Goal: Information Seeking & Learning: Get advice/opinions

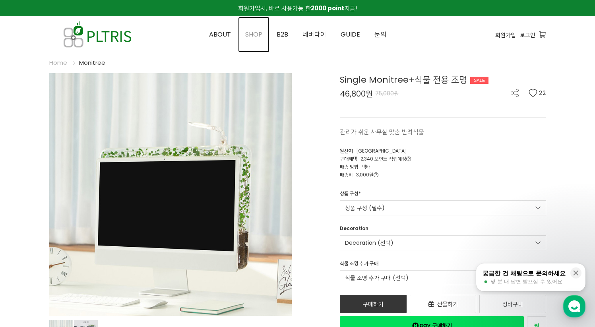
click at [247, 33] on span "SHOP" at bounding box center [253, 34] width 17 height 9
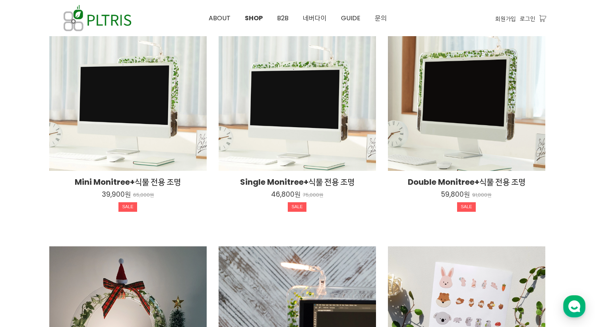
scroll to position [354, 0]
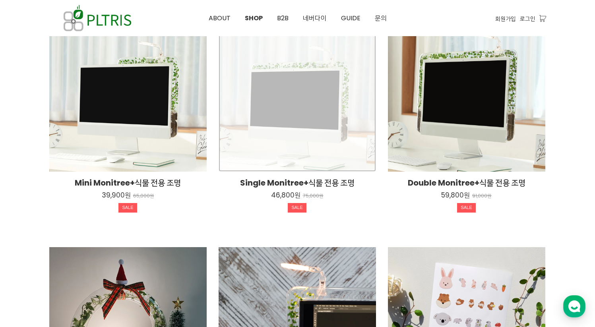
click at [302, 121] on div "Single Monitree+식물 전용 조명 46,800원 75,000원 SALE" at bounding box center [297, 92] width 157 height 157
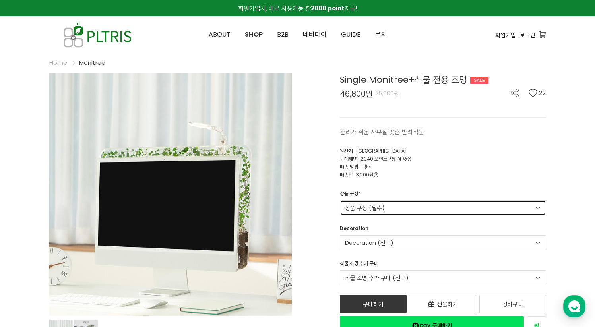
click at [407, 205] on link "상품 구성 (필수)" at bounding box center [443, 207] width 206 height 15
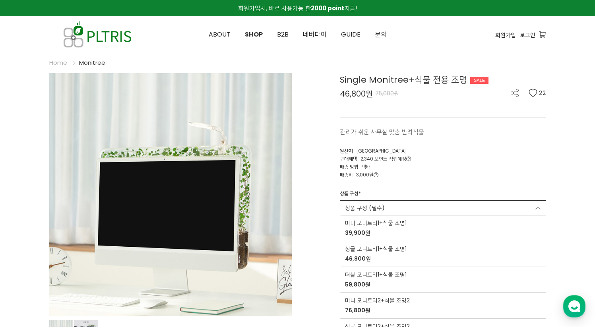
click at [325, 180] on div "Single Monitree+식물 전용 조명 SALE 46,800원 75,000원 22 관리가 쉬운 사무실 맞춤 반려식물 22 원산지" at bounding box center [425, 204] width 242 height 262
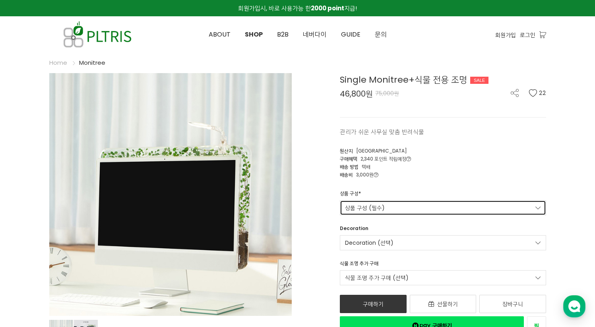
click at [384, 203] on link "상품 구성 (필수)" at bounding box center [443, 207] width 206 height 15
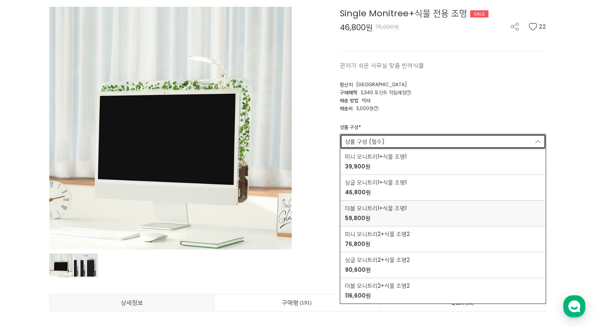
scroll to position [67, 0]
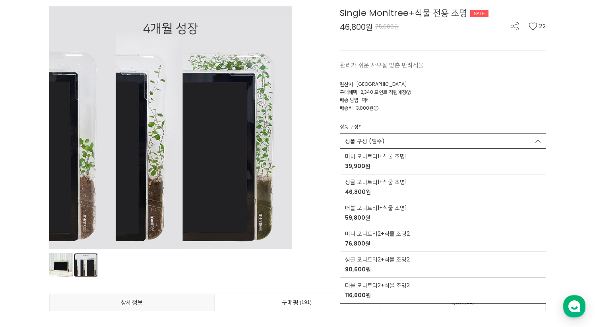
click at [73, 263] on link "상품 이미지" at bounding box center [61, 265] width 24 height 24
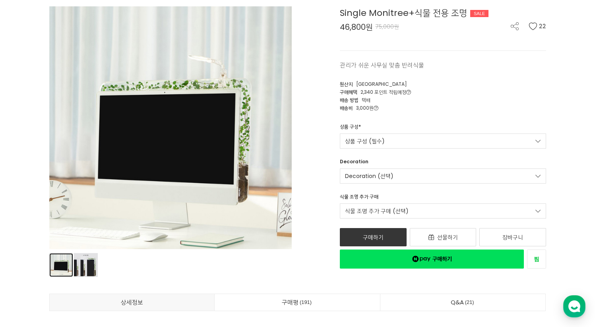
click at [60, 263] on link "상품 이미지" at bounding box center [61, 265] width 24 height 24
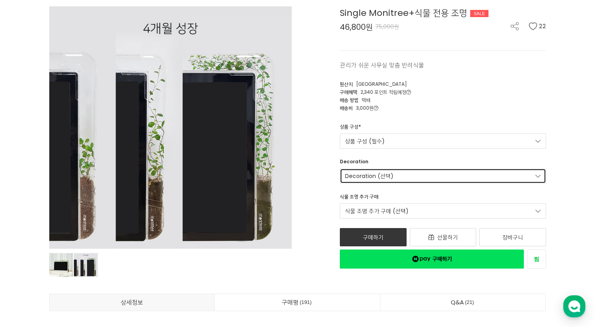
click at [386, 176] on link "Decoration (선택)" at bounding box center [443, 176] width 206 height 15
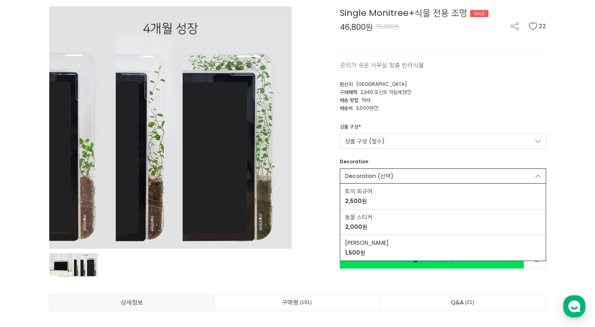
click at [315, 161] on div "Single Monitree+식물 전용 조명 SALE 46,800원 75,000원 22 관리가 쉬운 사무실 맞춤 반려식물 22 원산지" at bounding box center [425, 137] width 242 height 262
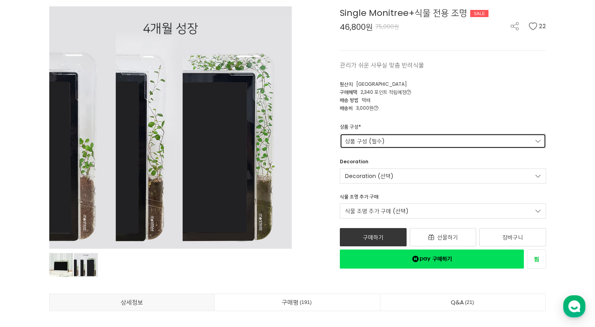
click at [376, 135] on link "상품 구성 (필수)" at bounding box center [443, 141] width 206 height 15
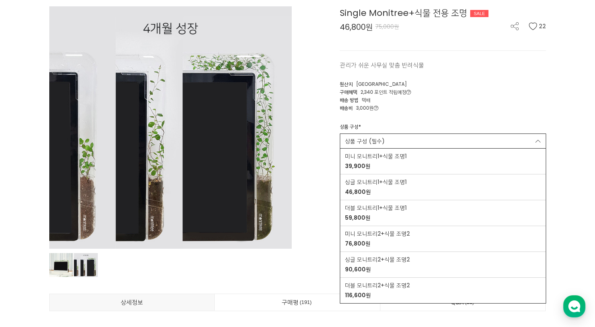
click at [332, 128] on div "Single Monitree+식물 전용 조명 SALE 46,800원 75,000원 22 관리가 쉬운 사무실 맞춤 반려식물 22 원산지" at bounding box center [425, 137] width 242 height 262
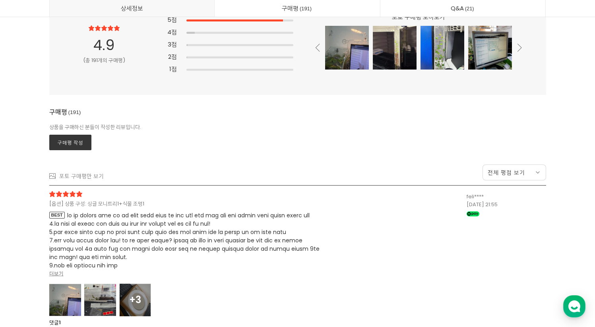
scroll to position [20841, 0]
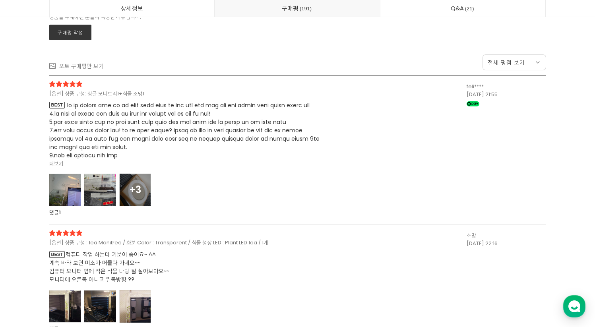
click at [79, 188] on div at bounding box center [65, 190] width 32 height 33
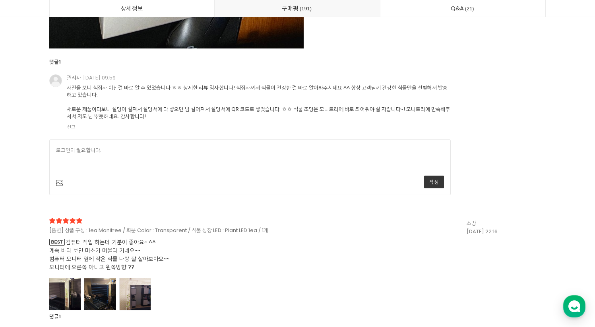
scroll to position [22661, 0]
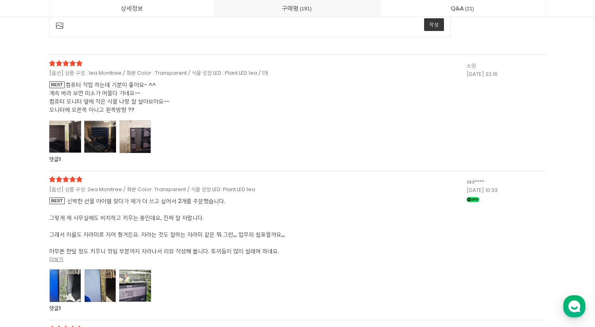
click at [65, 153] on div at bounding box center [65, 136] width 32 height 33
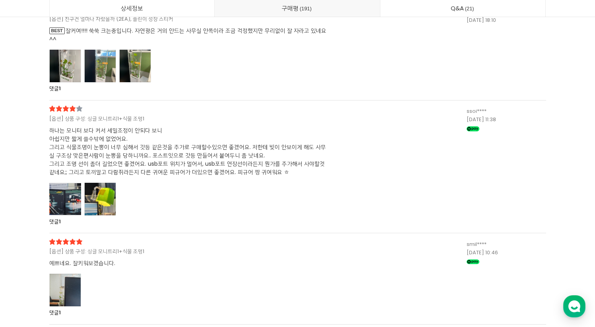
scroll to position [24249, 0]
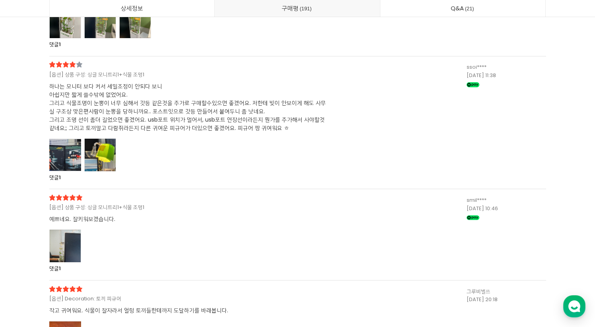
click at [68, 171] on div at bounding box center [65, 155] width 32 height 33
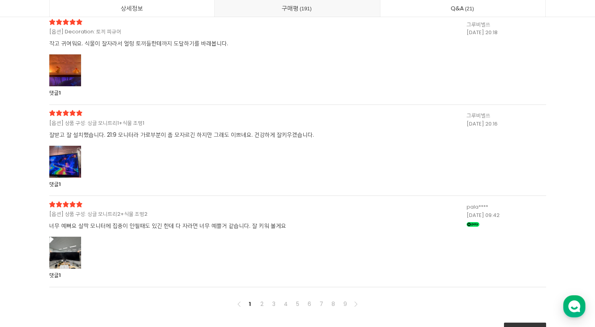
scroll to position [25133, 0]
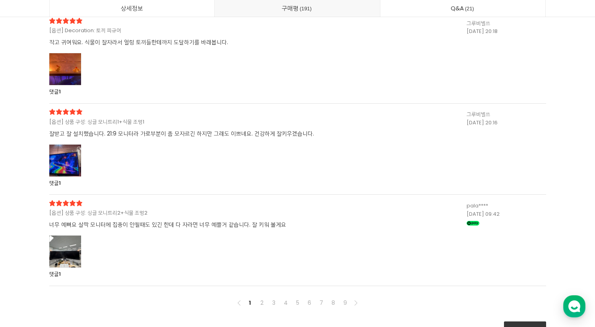
click at [67, 177] on div at bounding box center [65, 160] width 32 height 33
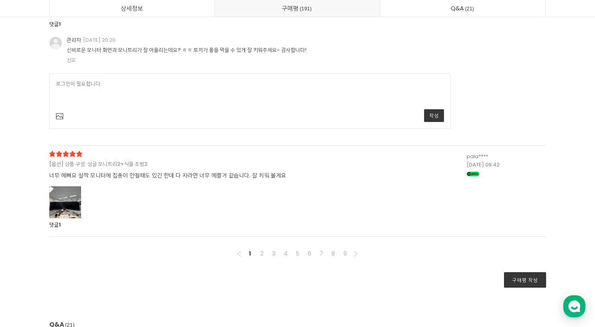
scroll to position [25475, 0]
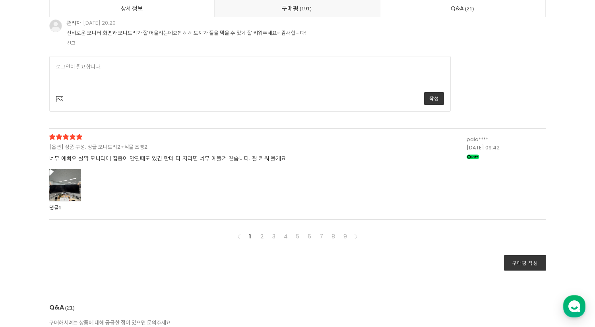
click at [64, 201] on div at bounding box center [65, 185] width 32 height 33
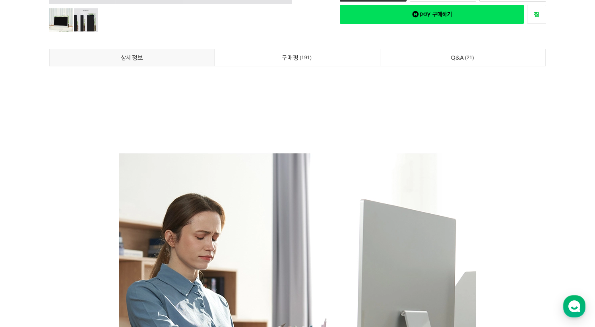
scroll to position [0, 0]
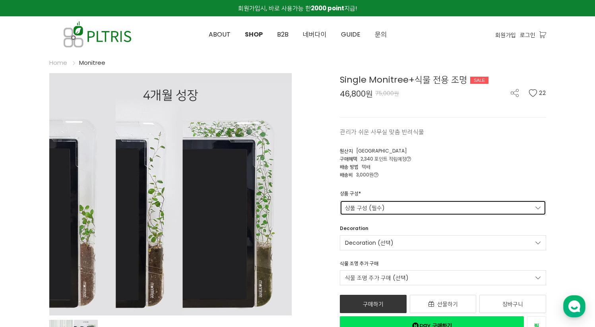
click at [387, 200] on link "상품 구성 (필수)" at bounding box center [443, 207] width 206 height 15
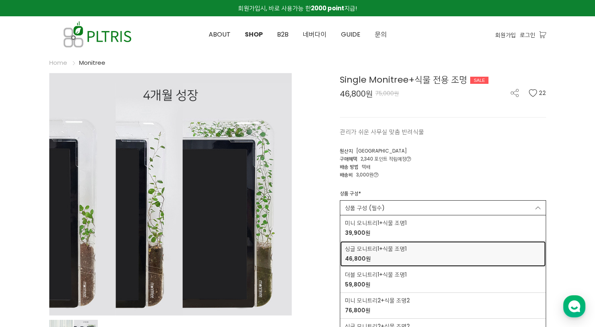
click at [371, 246] on span "싱글 모니트리1+식물 조명1" at bounding box center [376, 249] width 62 height 8
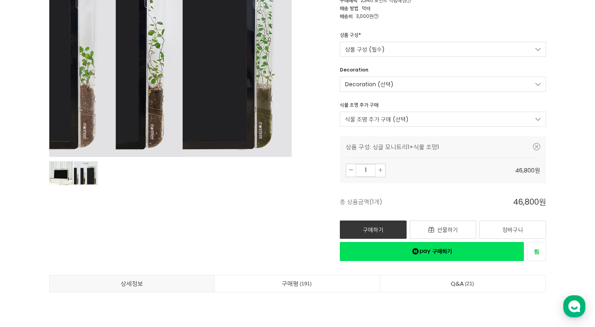
scroll to position [160, 0]
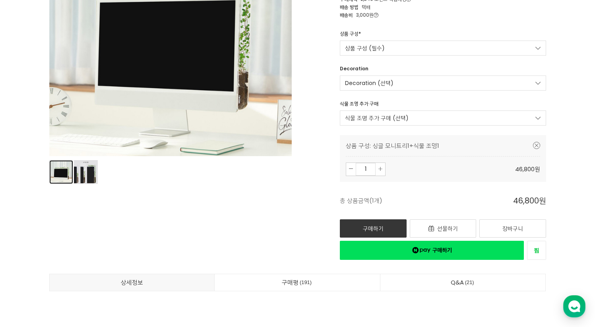
click at [58, 176] on link "상품 이미지" at bounding box center [61, 172] width 24 height 24
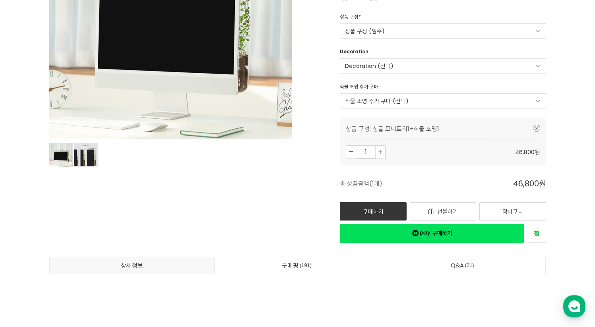
scroll to position [254, 0]
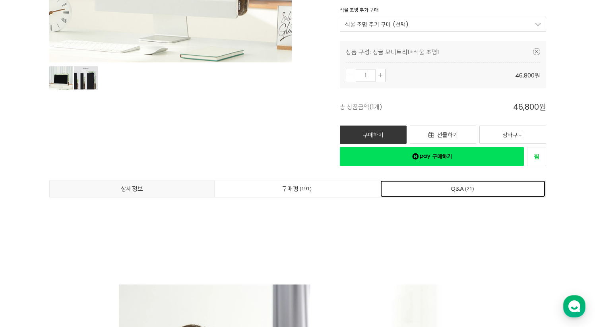
click at [473, 190] on span "21" at bounding box center [470, 188] width 12 height 8
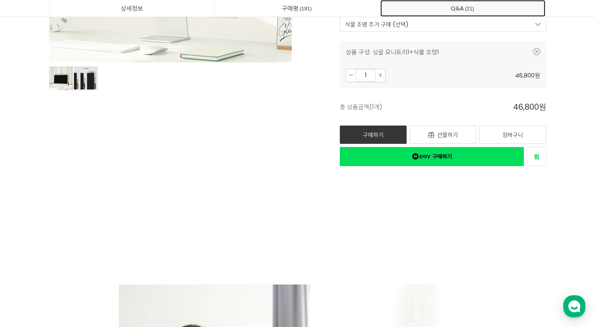
scroll to position [26157, 0]
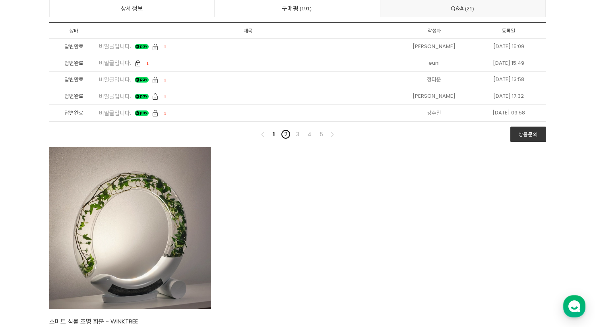
click at [284, 139] on link "2" at bounding box center [286, 135] width 10 height 10
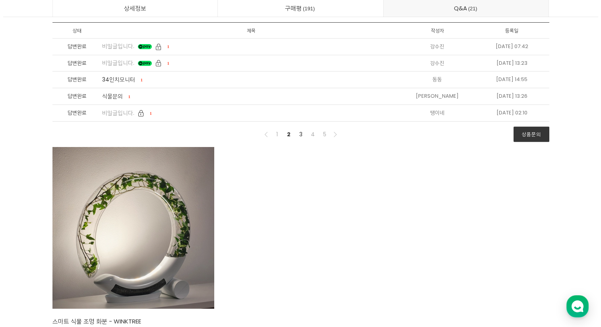
scroll to position [26158, 0]
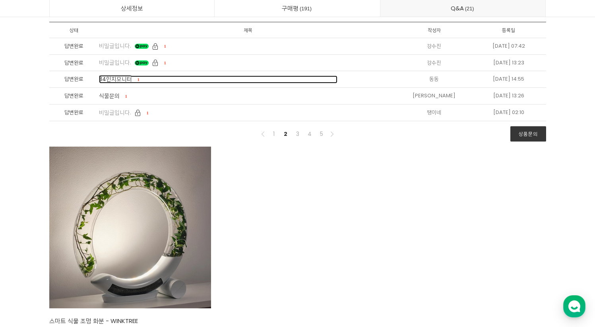
click at [118, 83] on span "34인치모니터" at bounding box center [115, 79] width 33 height 8
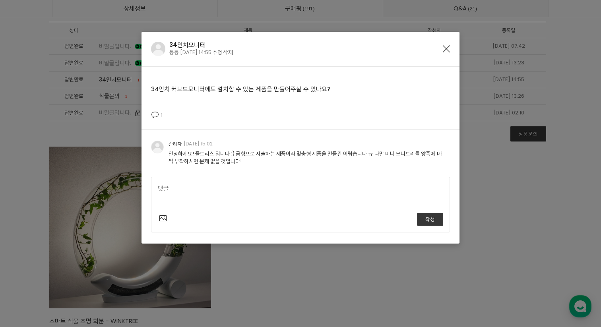
click at [446, 48] on icon "Close" at bounding box center [446, 48] width 7 height 7
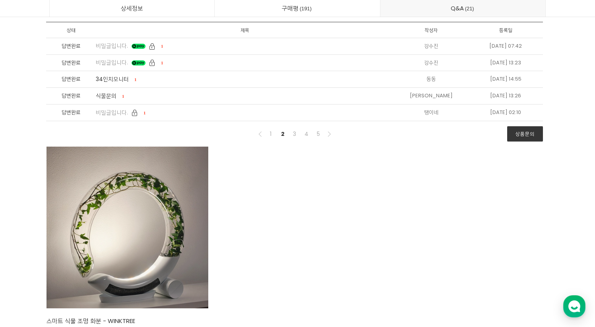
click at [108, 105] on li "식물문의 1" at bounding box center [245, 96] width 298 height 17
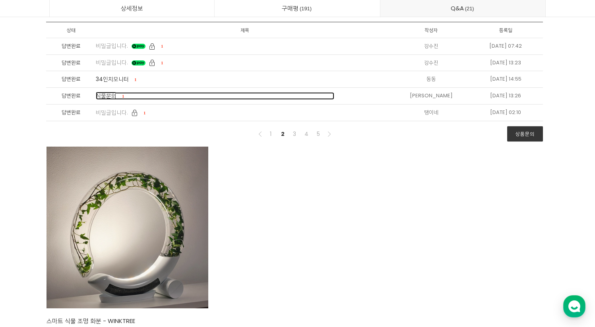
click at [107, 100] on span "식물문의" at bounding box center [106, 96] width 21 height 8
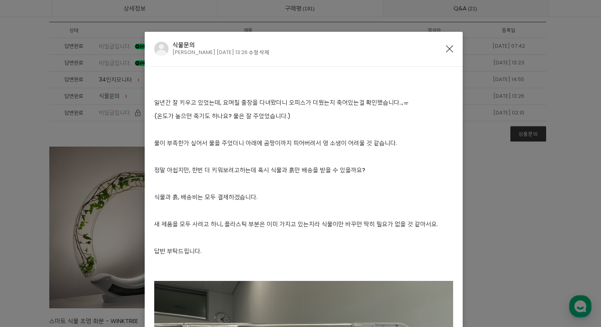
click at [447, 47] on icon "Close" at bounding box center [449, 48] width 7 height 7
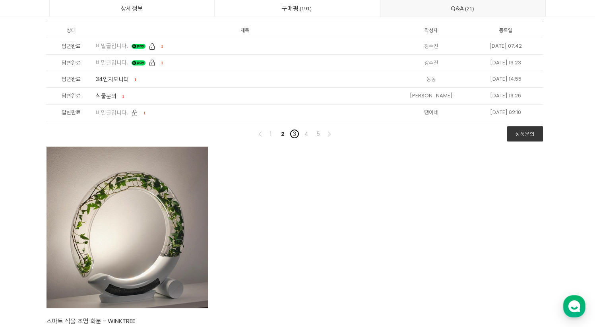
click at [294, 139] on link "3" at bounding box center [295, 134] width 10 height 10
click at [302, 139] on link "4" at bounding box center [307, 134] width 10 height 10
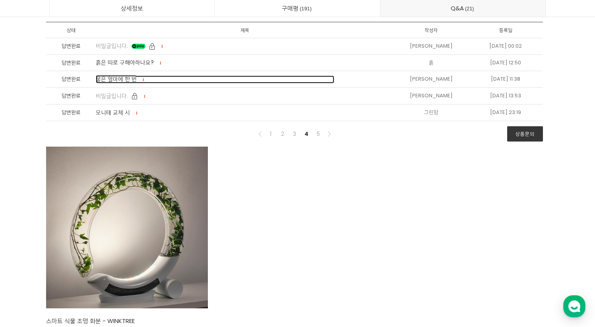
click at [124, 83] on span "물은 얼마에 한 번" at bounding box center [116, 79] width 41 height 8
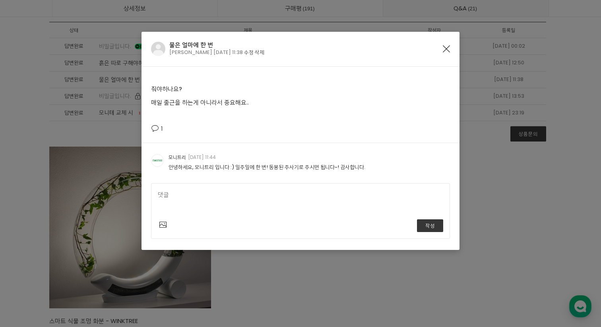
click at [110, 116] on div "물은 얼마에 한 번 김서현 2021-09-23 11:38 수정 삭제 줘야하나요? 매일 출근을 하는게 아니라서 중요해요.. 1 모니트리 2021…" at bounding box center [300, 163] width 601 height 327
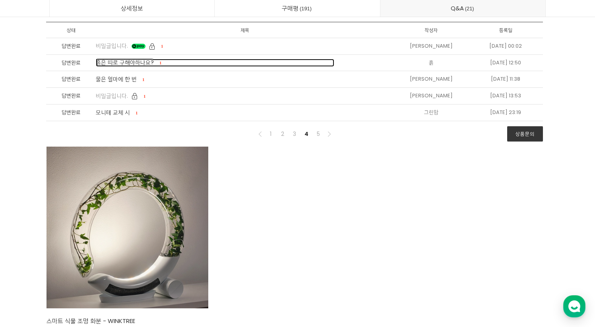
click at [116, 66] on span "흙은 따로 구해야하나요?" at bounding box center [125, 62] width 58 height 8
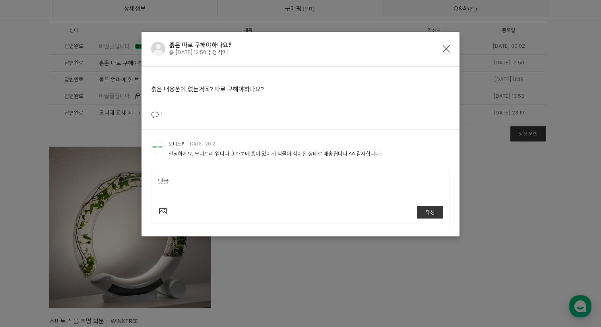
click at [446, 50] on icon "Close" at bounding box center [446, 48] width 7 height 7
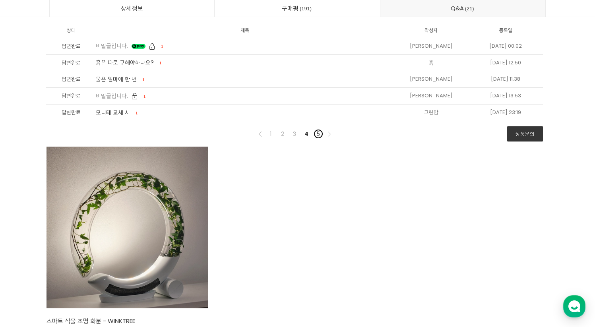
click at [316, 139] on link "5" at bounding box center [319, 134] width 10 height 10
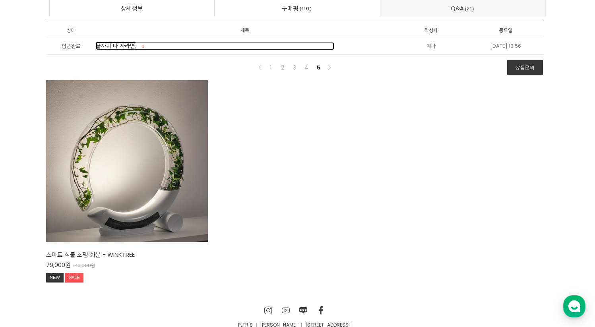
click at [123, 50] on span "끝까지 다 자라면," at bounding box center [116, 46] width 41 height 8
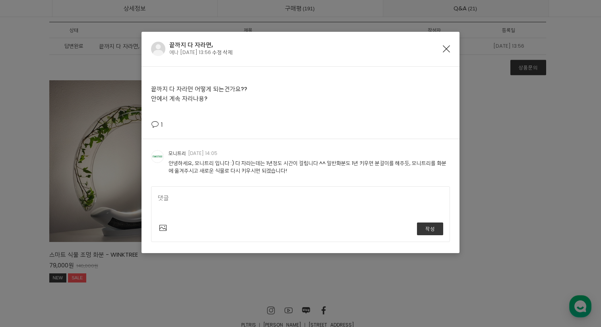
click at [447, 48] on icon "Close" at bounding box center [446, 48] width 7 height 7
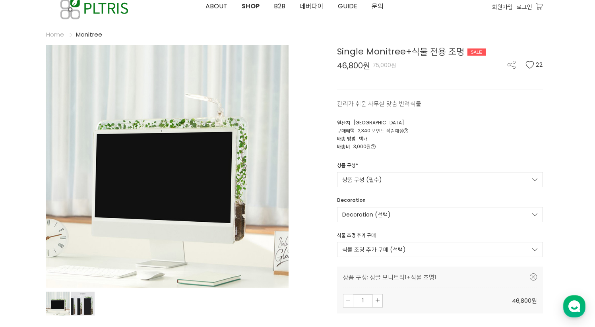
scroll to position [30, 0]
